Goal: Information Seeking & Learning: Learn about a topic

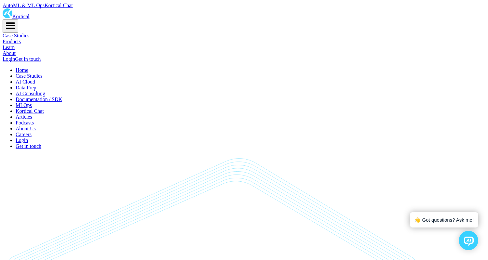
scroll to position [4770, 0]
